Goal: Task Accomplishment & Management: Use online tool/utility

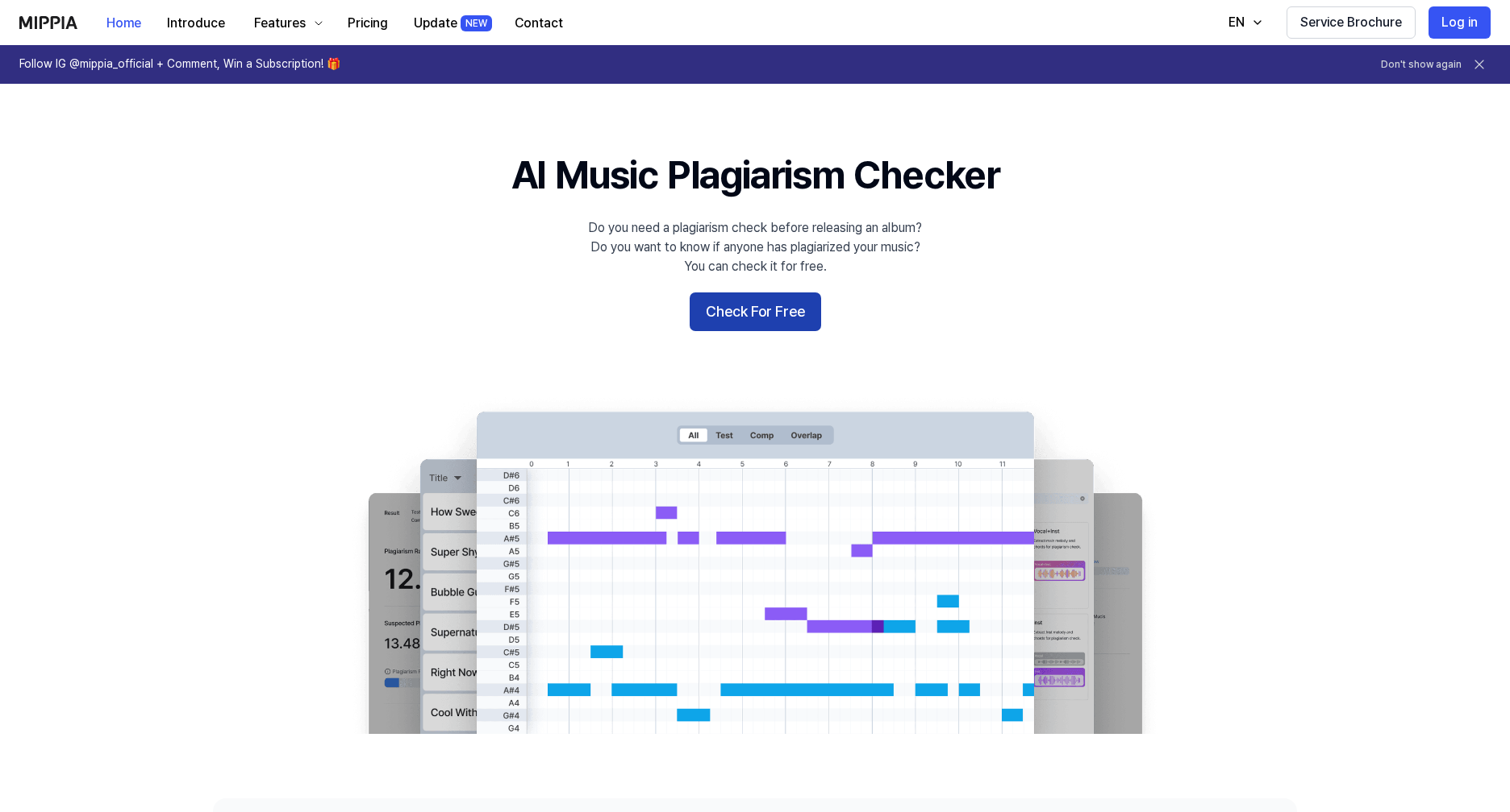
click at [762, 314] on button "Check For Free" at bounding box center [755, 313] width 132 height 39
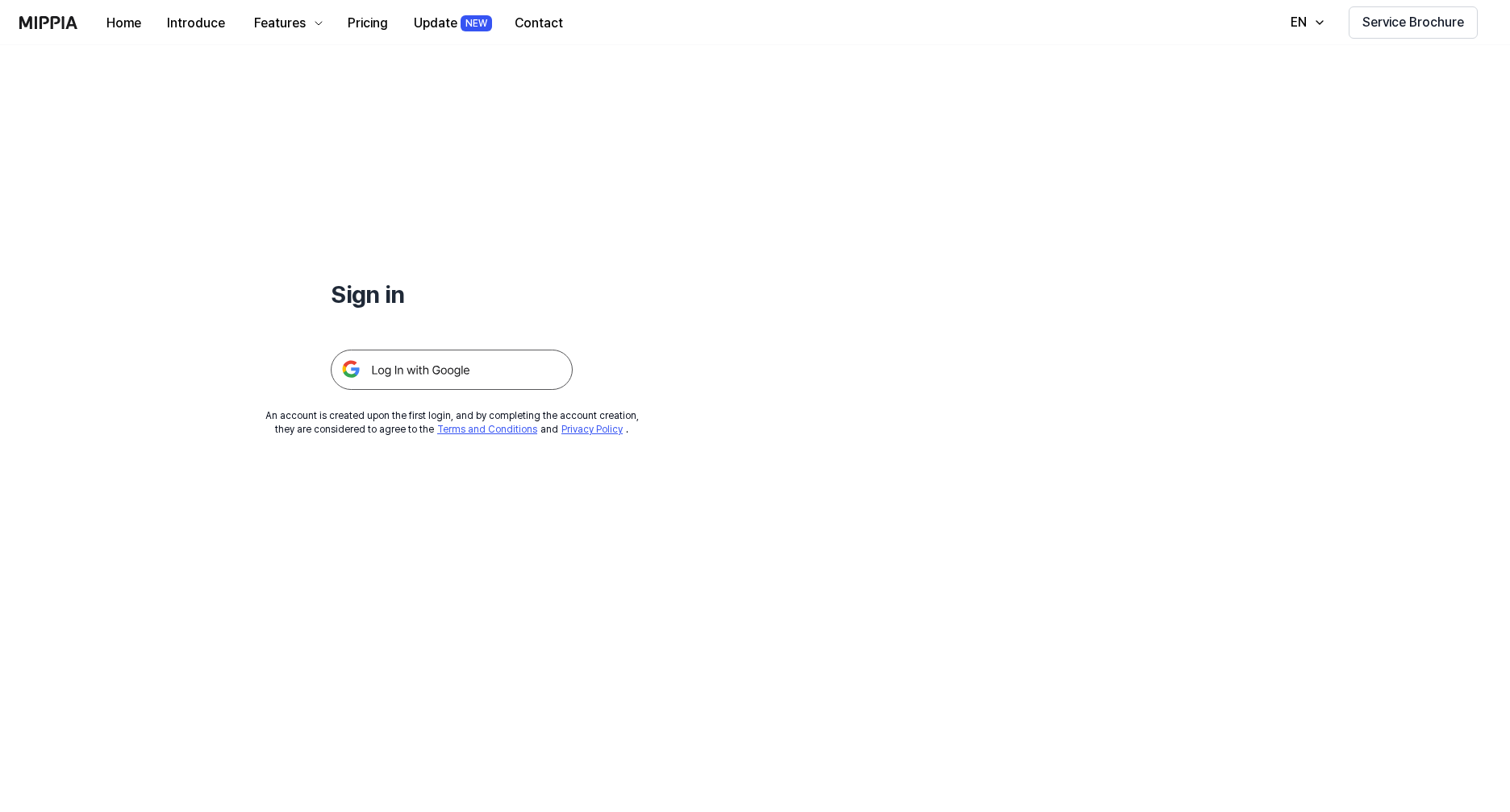
click at [372, 368] on img at bounding box center [451, 369] width 242 height 40
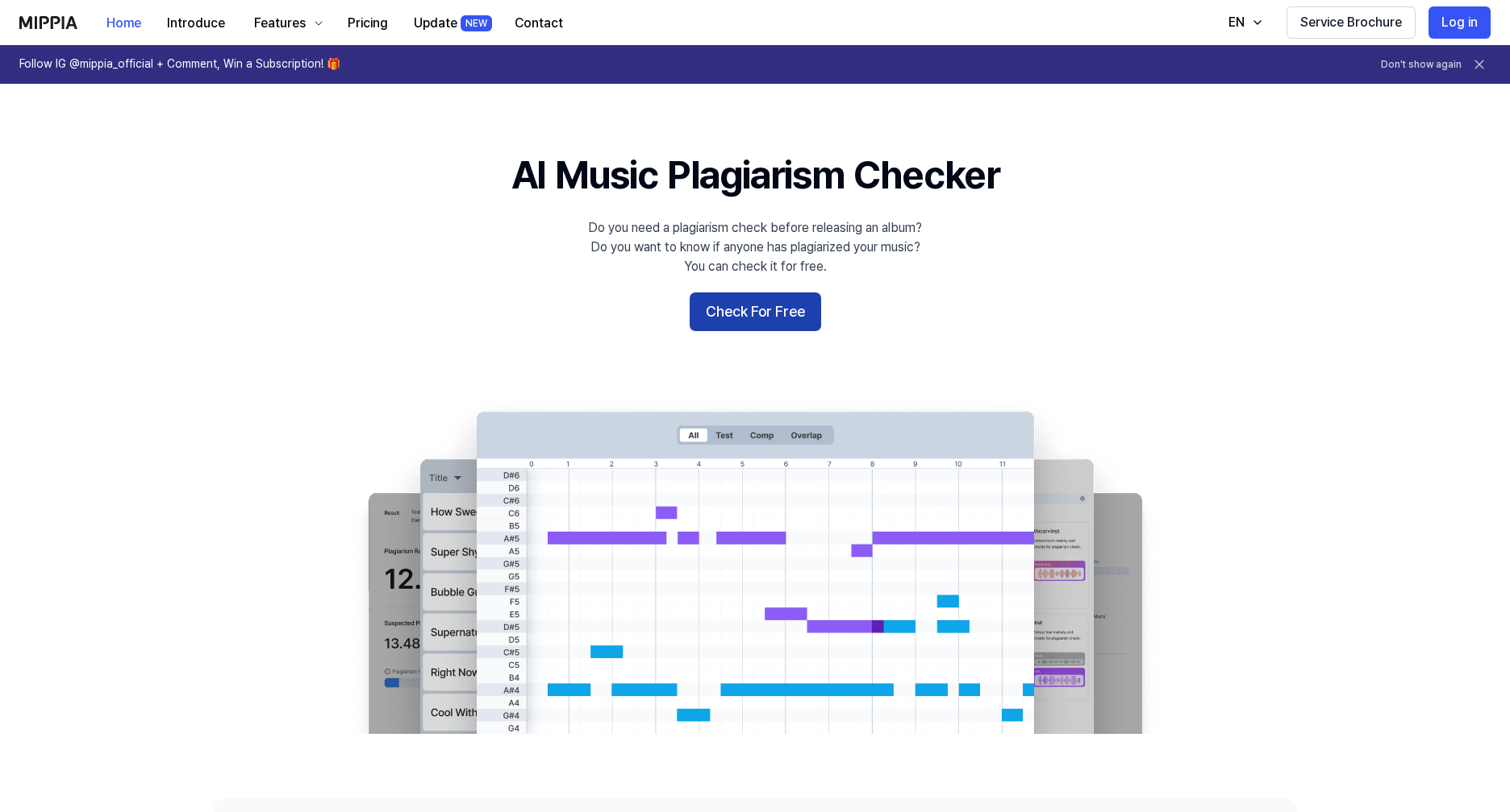
click at [759, 316] on button "Check For Free" at bounding box center [755, 313] width 132 height 39
